Goal: Task Accomplishment & Management: Use online tool/utility

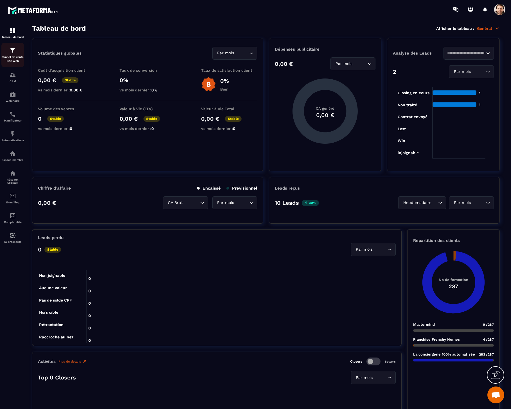
click at [14, 59] on p "Tunnel de vente Site web" at bounding box center [12, 59] width 23 height 8
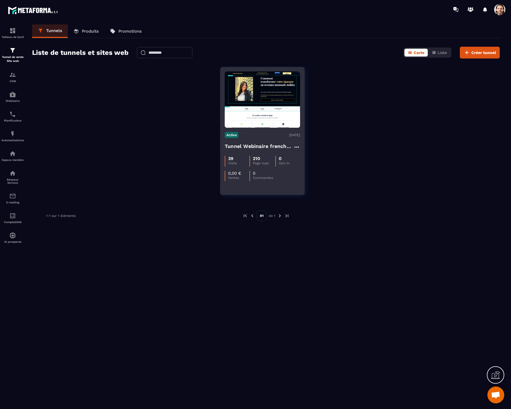
click at [249, 146] on h4 "Tunnel Webinaire frenchy partners" at bounding box center [259, 146] width 69 height 8
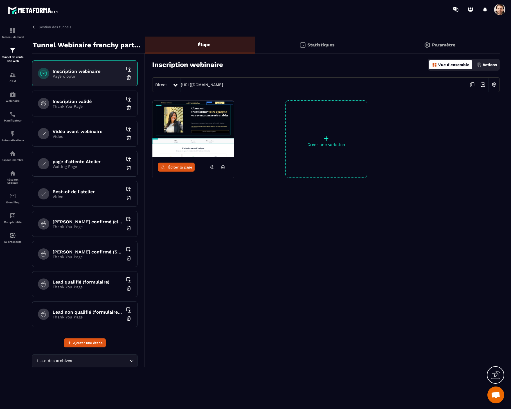
click at [66, 225] on p "Thank You Page" at bounding box center [88, 227] width 70 height 5
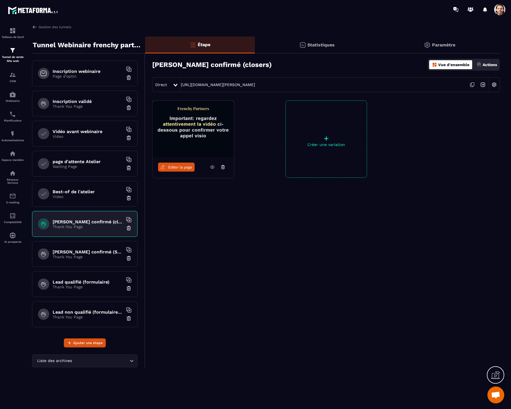
click at [88, 308] on div "Lead non qualifié (formulaire No Pixel/tracking) Thank You Page" at bounding box center [85, 314] width 106 height 26
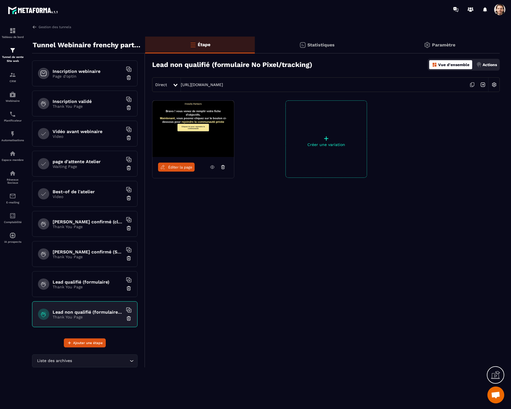
click at [180, 165] on span "Éditer la page" at bounding box center [180, 167] width 24 height 4
